Goal: Task Accomplishment & Management: Use online tool/utility

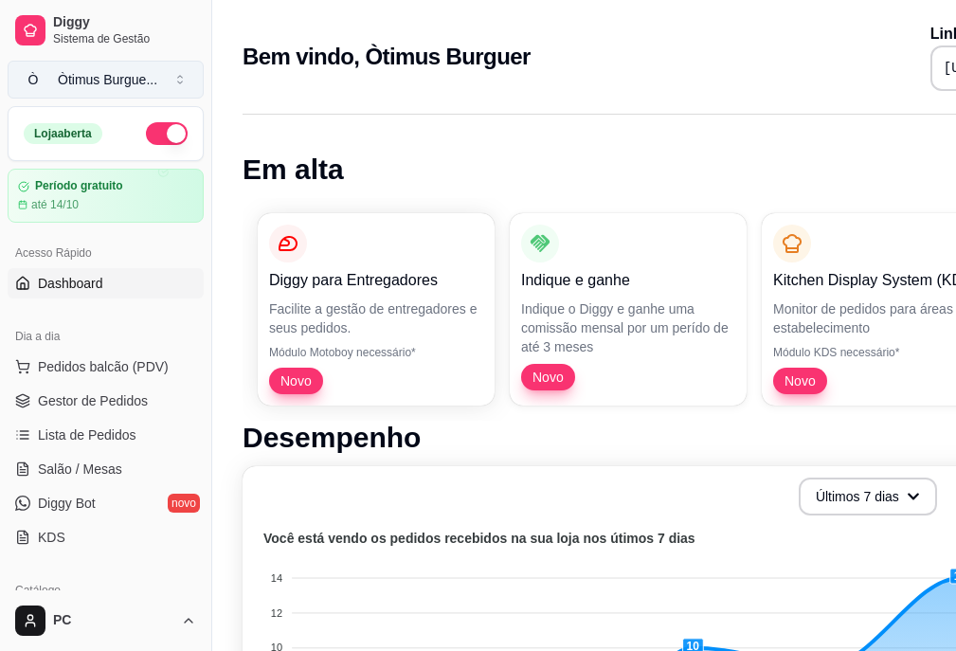
click at [173, 84] on button "Ò Òtimus Burgue ..." at bounding box center [106, 80] width 196 height 38
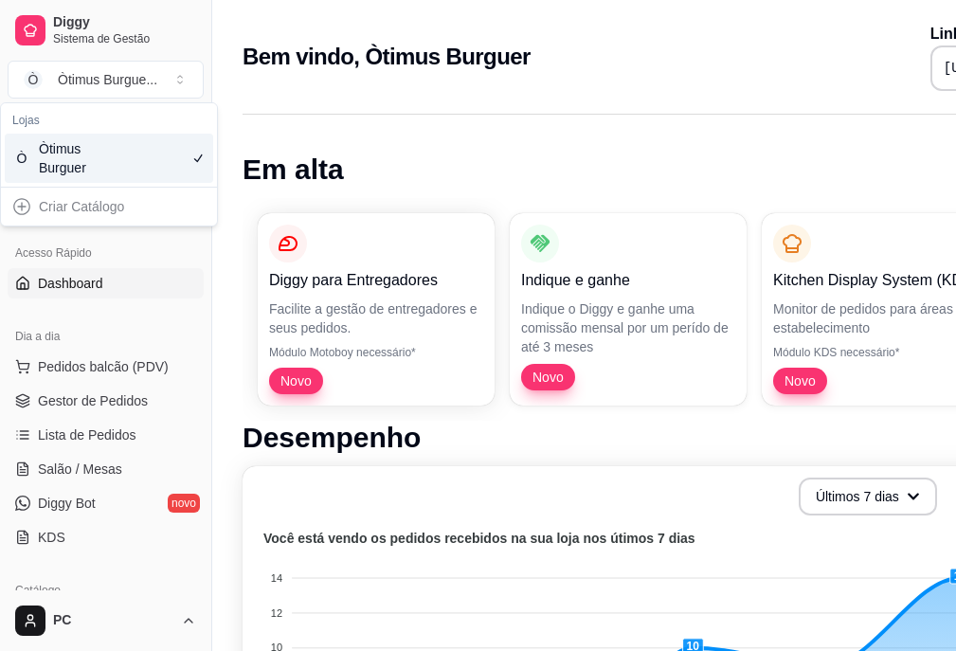
click at [125, 163] on div "Ò Òtimus Burguer" at bounding box center [109, 158] width 208 height 49
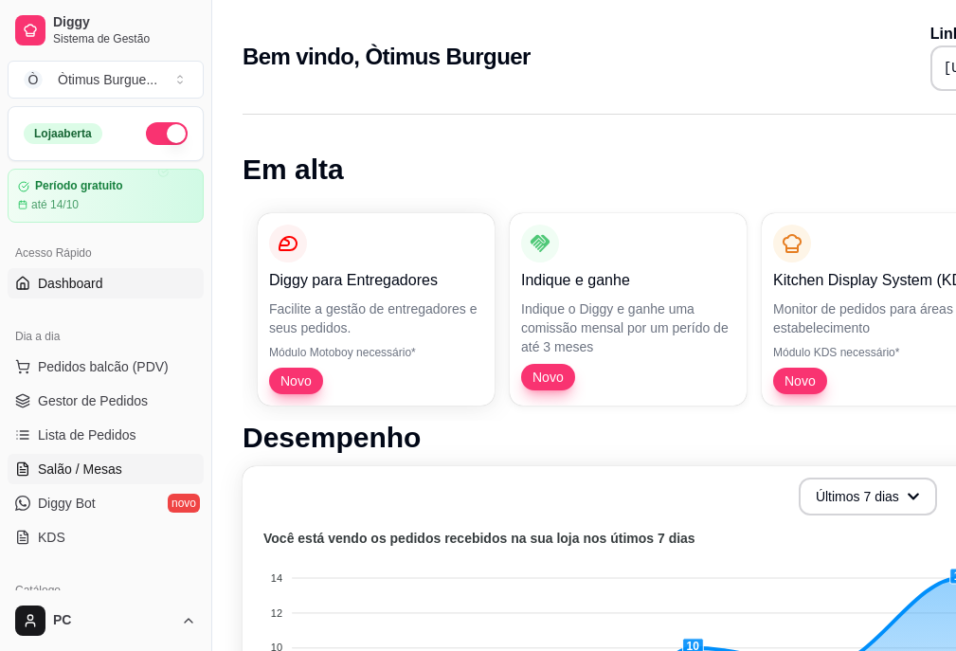
click at [75, 463] on span "Salão / Mesas" at bounding box center [80, 469] width 84 height 19
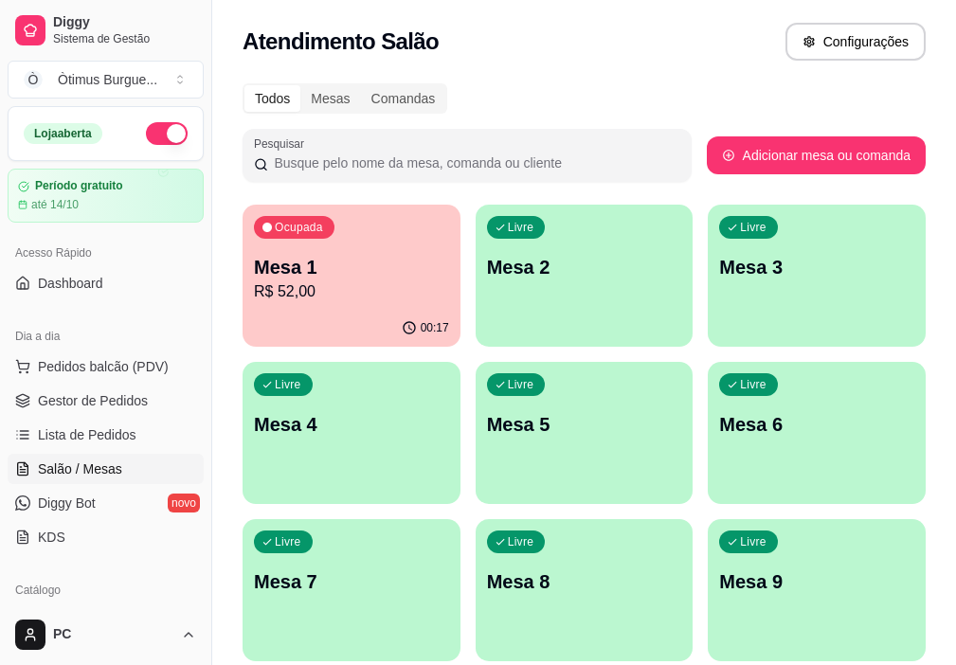
click at [374, 304] on div "Ocupada Mesa 1 R$ 52,00" at bounding box center [352, 257] width 218 height 105
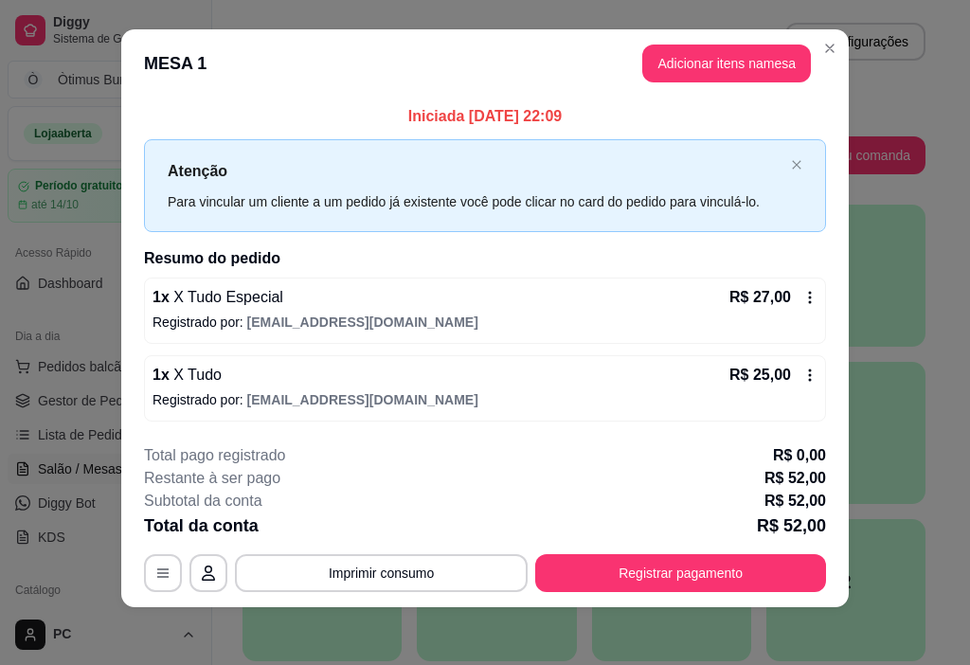
scroll to position [17, 0]
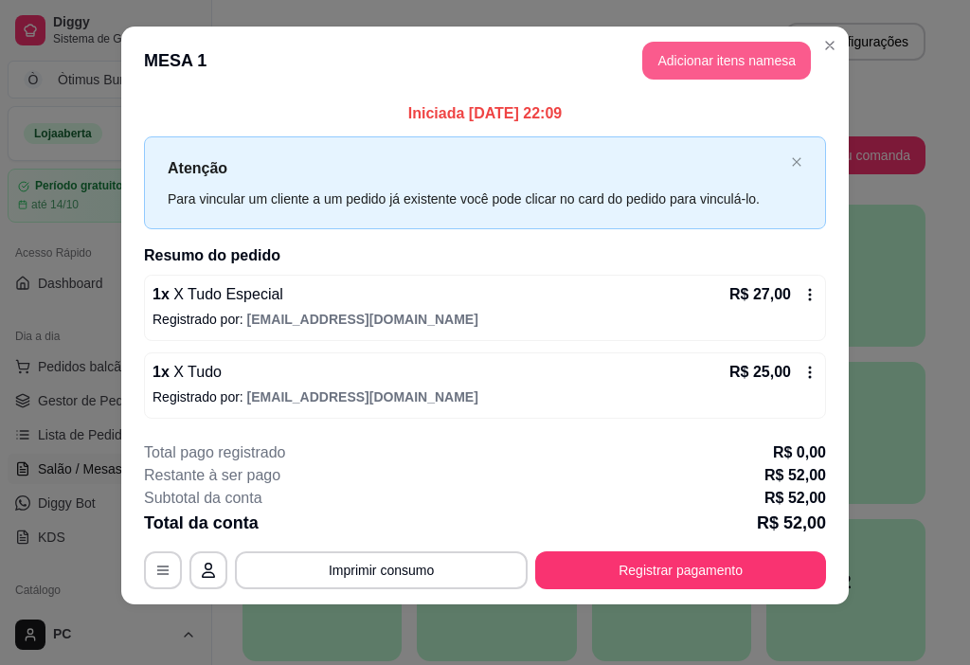
click at [736, 67] on button "Adicionar itens na mesa" at bounding box center [726, 61] width 169 height 38
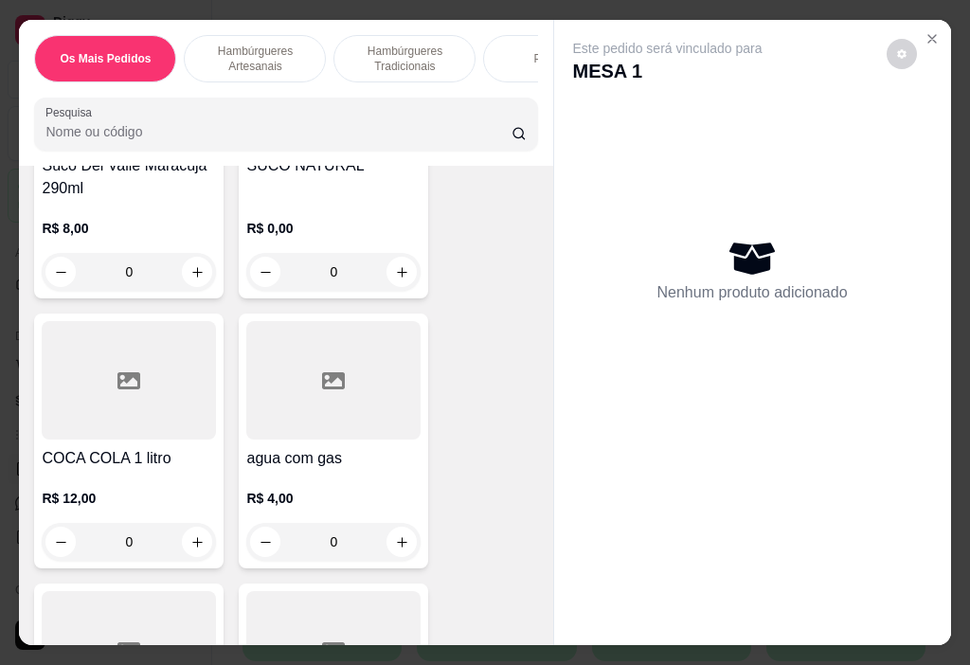
scroll to position [7486, 0]
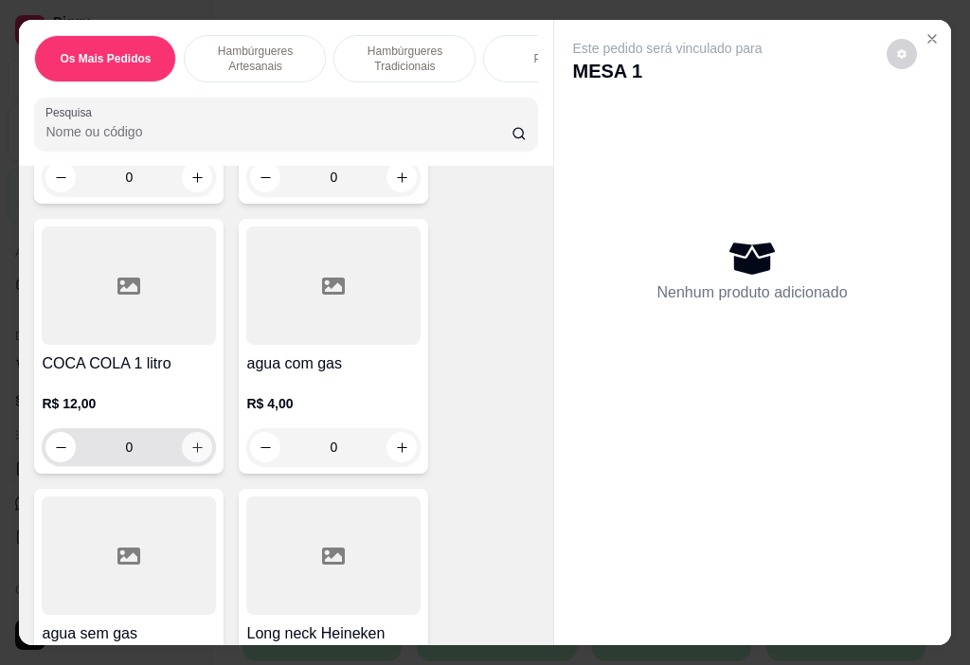
click at [190, 455] on icon "increase-product-quantity" at bounding box center [197, 448] width 14 height 14
type input "1"
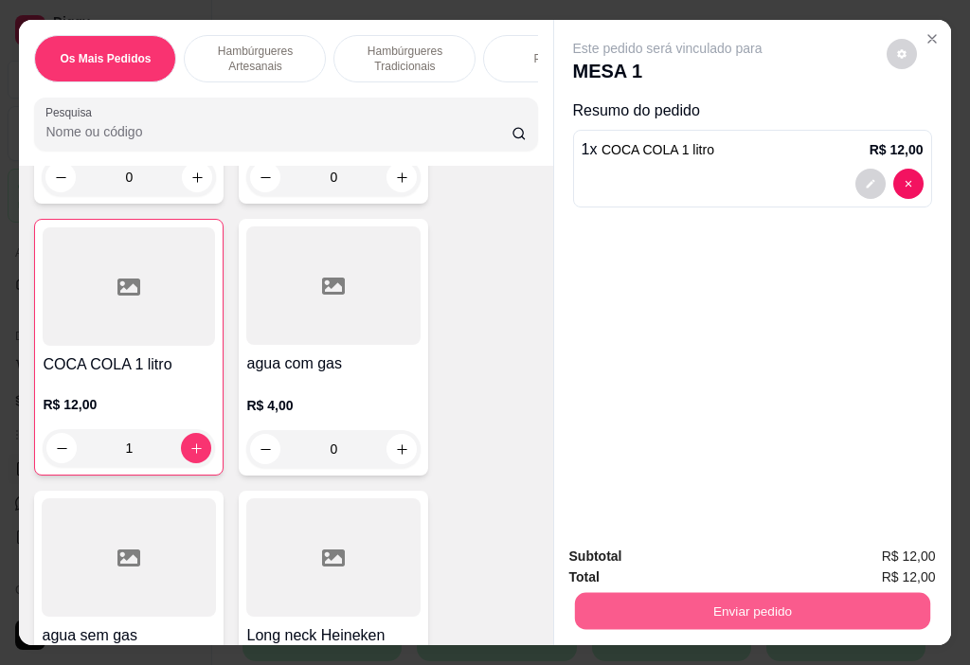
click at [752, 605] on button "Enviar pedido" at bounding box center [751, 611] width 355 height 37
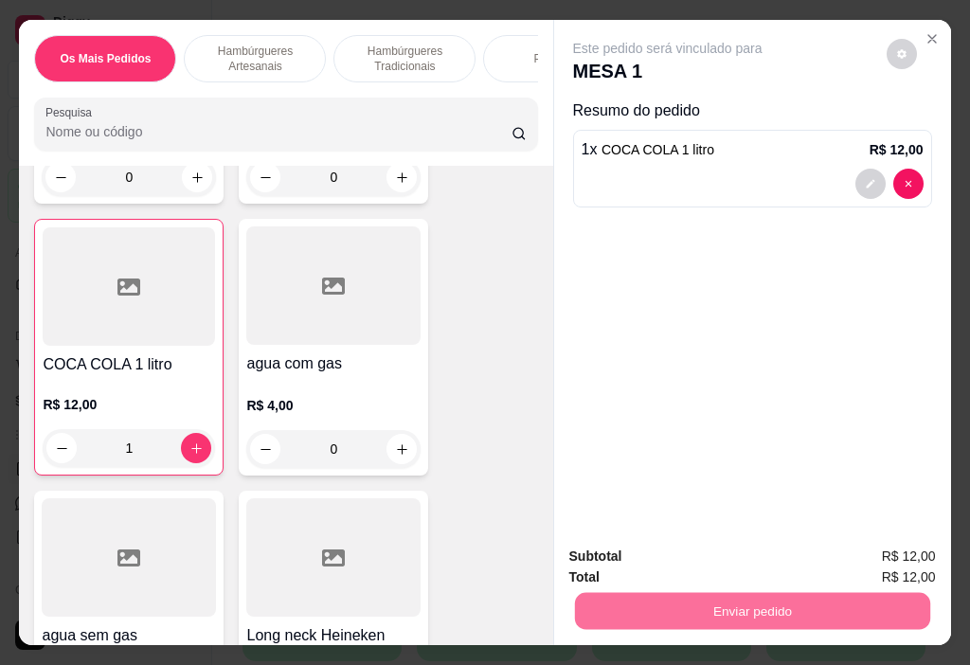
click at [859, 559] on button "Enviar pedido" at bounding box center [887, 556] width 104 height 35
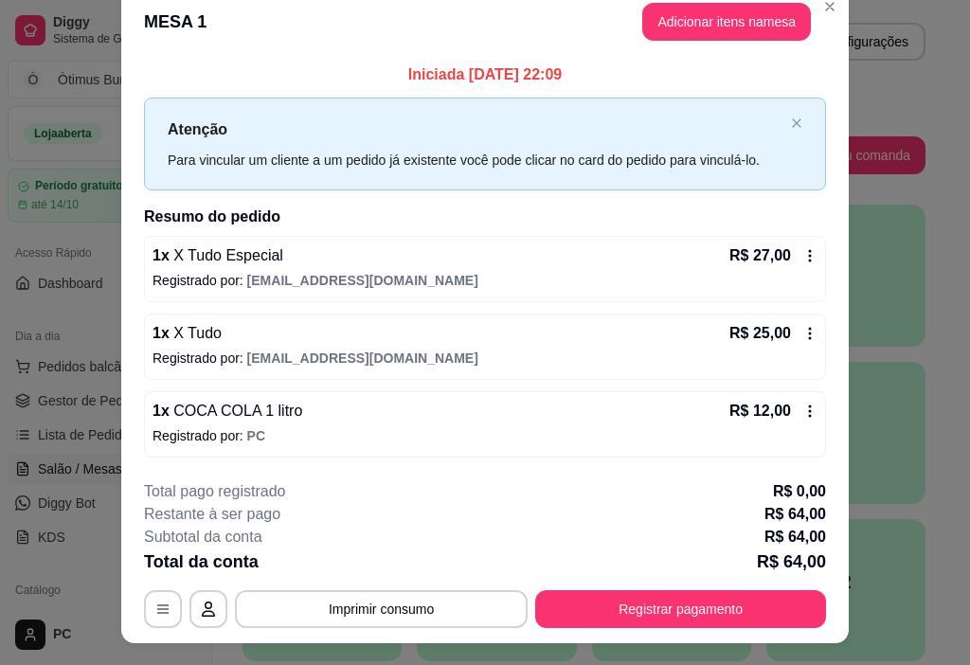
scroll to position [0, 0]
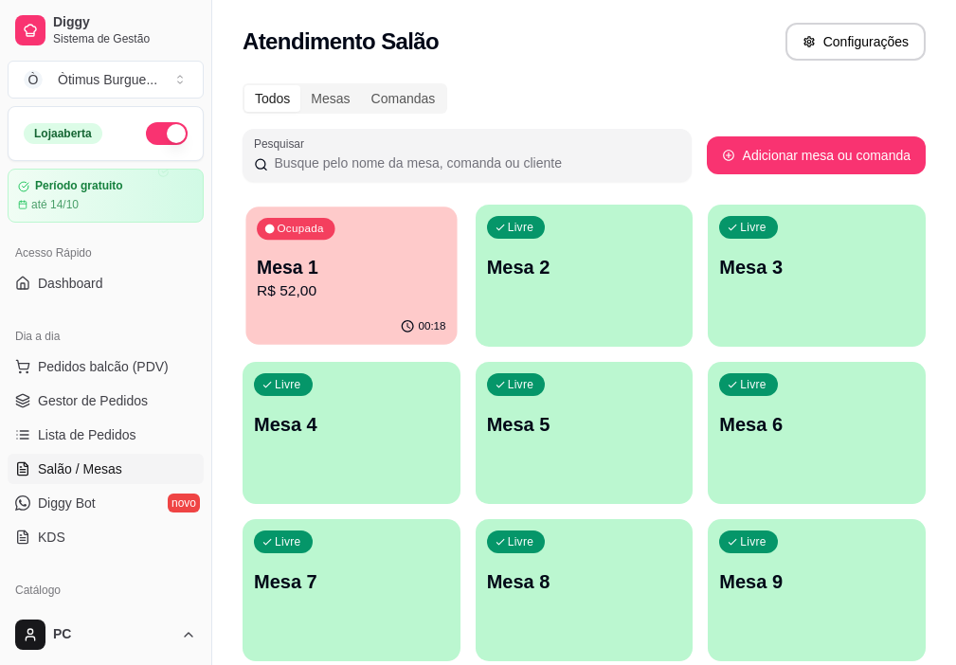
click at [354, 265] on p "Mesa 1" at bounding box center [351, 268] width 189 height 26
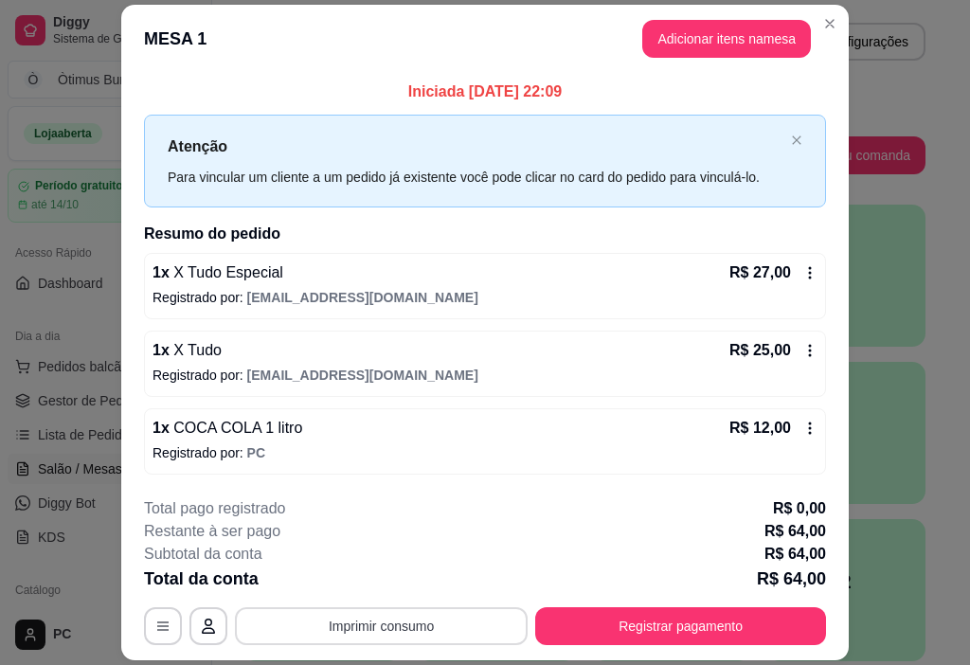
click at [400, 618] on button "Imprimir consumo" at bounding box center [381, 626] width 293 height 38
click at [399, 588] on button "IMPRESSORA" at bounding box center [380, 582] width 137 height 30
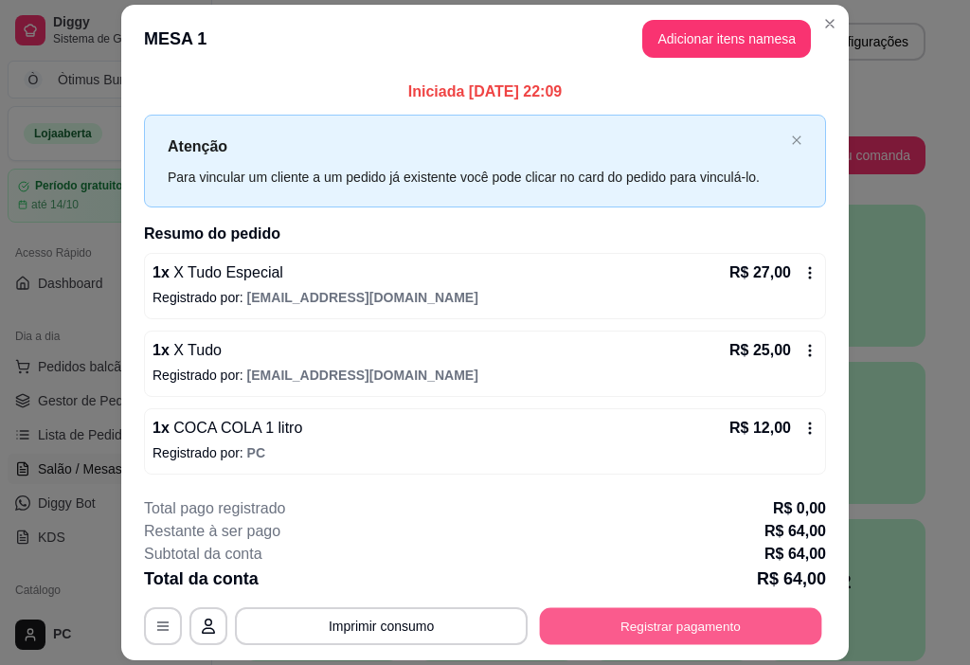
click at [630, 625] on button "Registrar pagamento" at bounding box center [681, 625] width 282 height 37
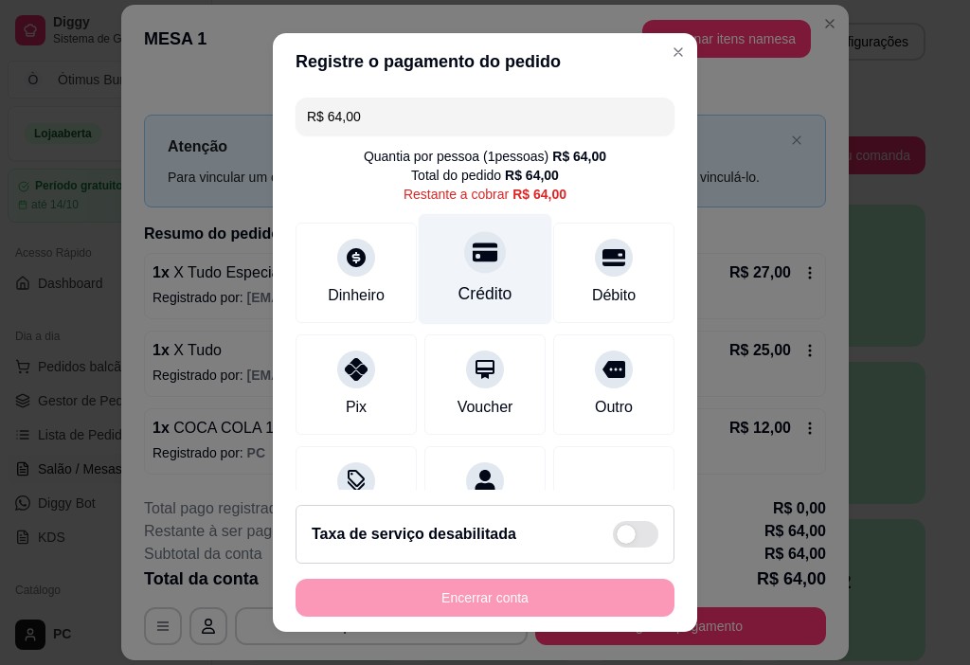
click at [470, 297] on div "Crédito" at bounding box center [486, 293] width 54 height 25
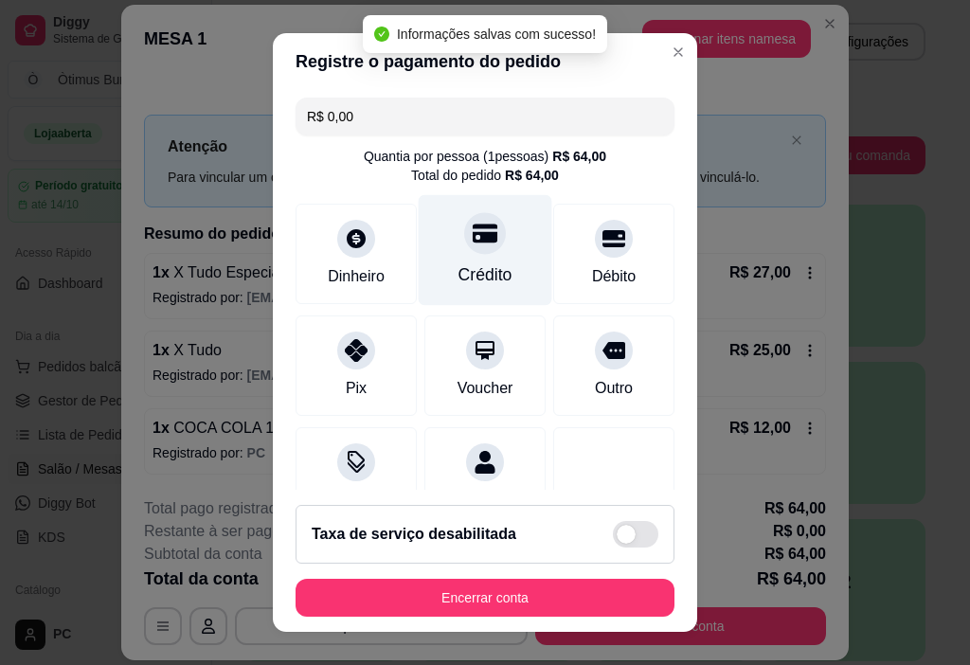
type input "R$ 0,00"
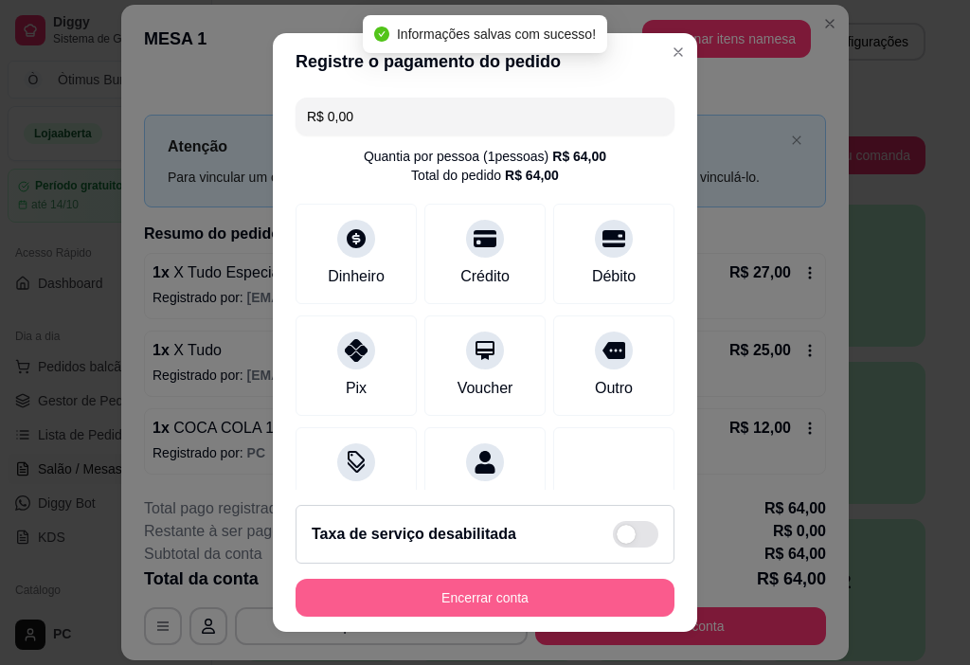
click at [497, 602] on button "Encerrar conta" at bounding box center [485, 598] width 379 height 38
